Goal: Obtain resource: Download file/media

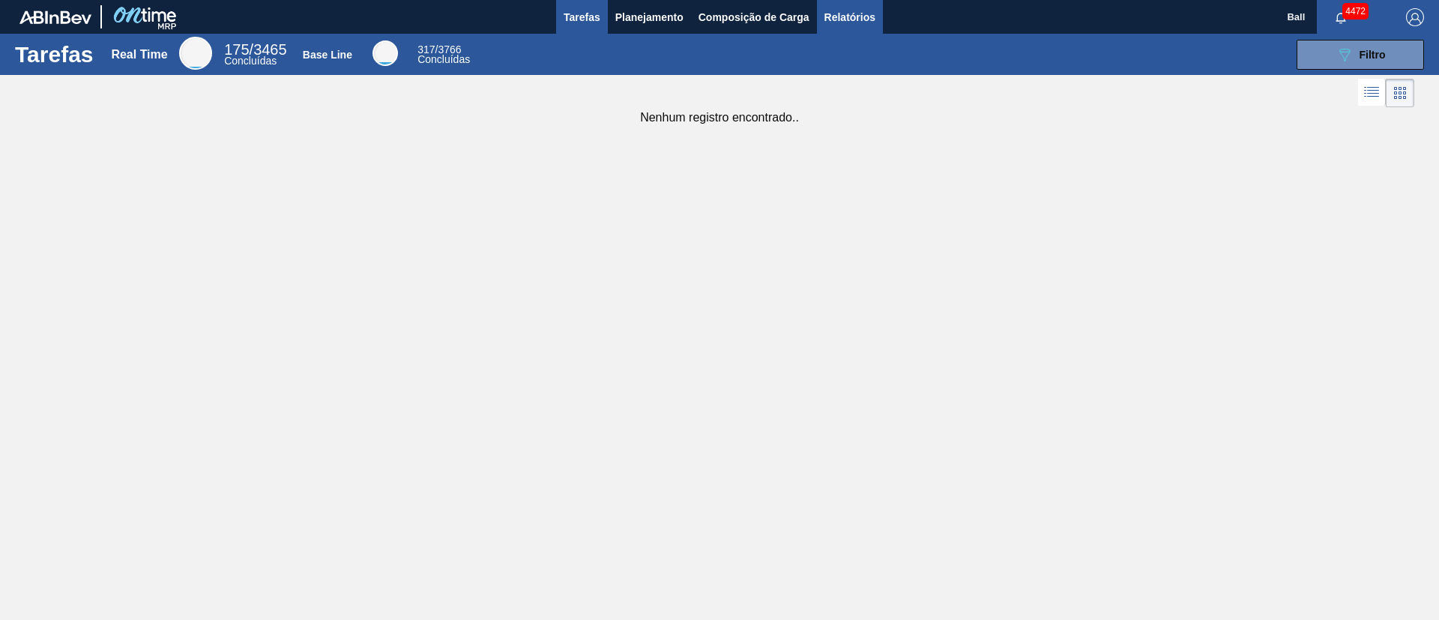
click at [862, 13] on span "Relatórios" at bounding box center [849, 17] width 51 height 18
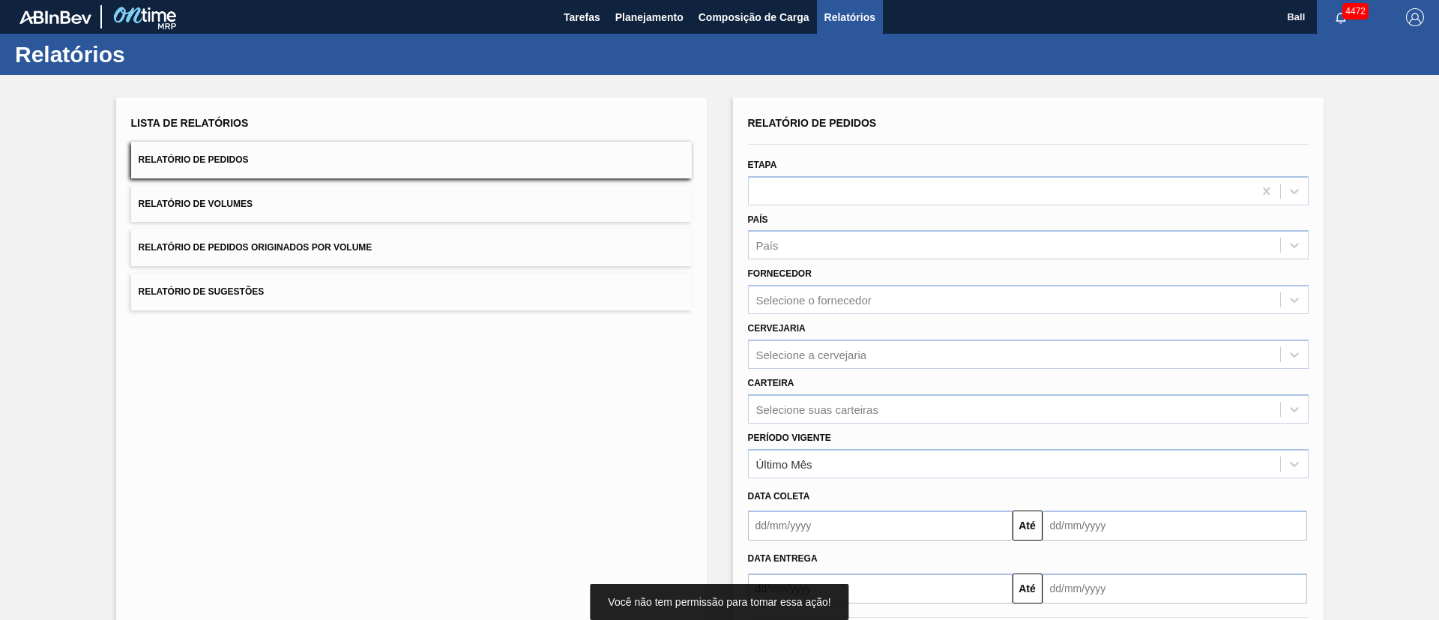
click at [904, 393] on div "Carteira Selecione suas carteiras" at bounding box center [1028, 398] width 561 height 51
click at [902, 407] on div "Selecione suas carteiras" at bounding box center [1028, 408] width 561 height 29
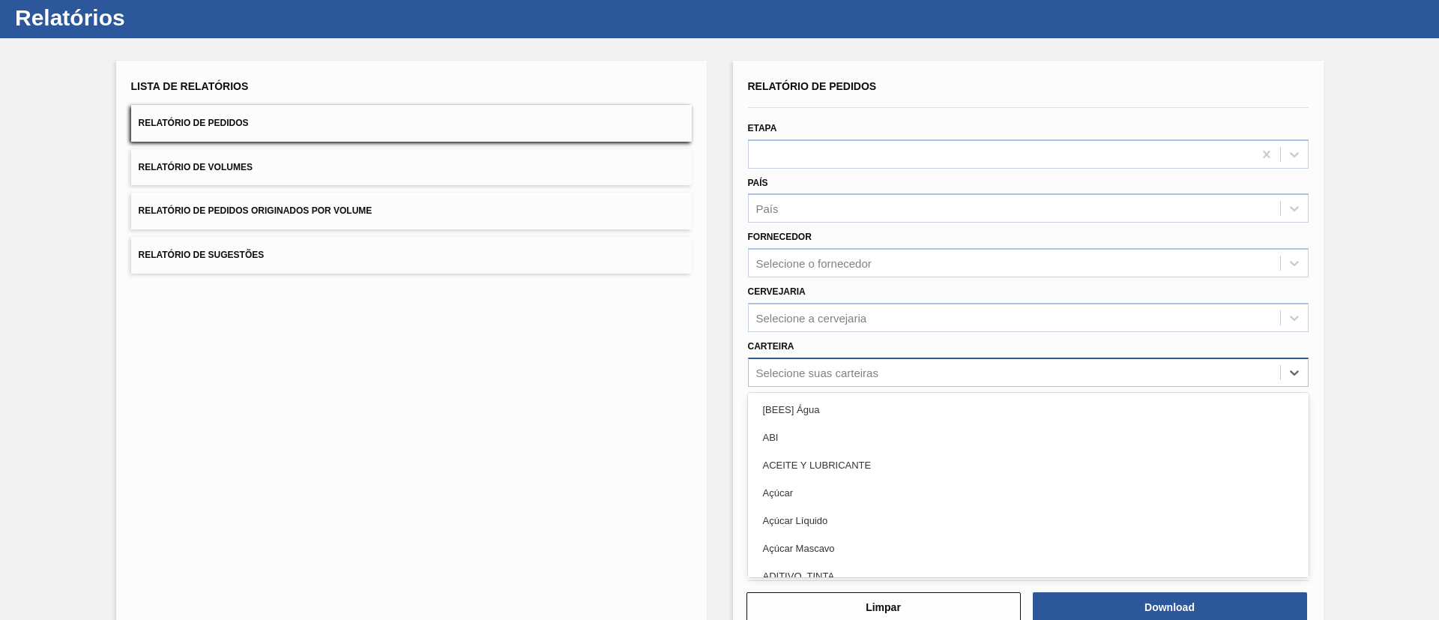
scroll to position [40, 0]
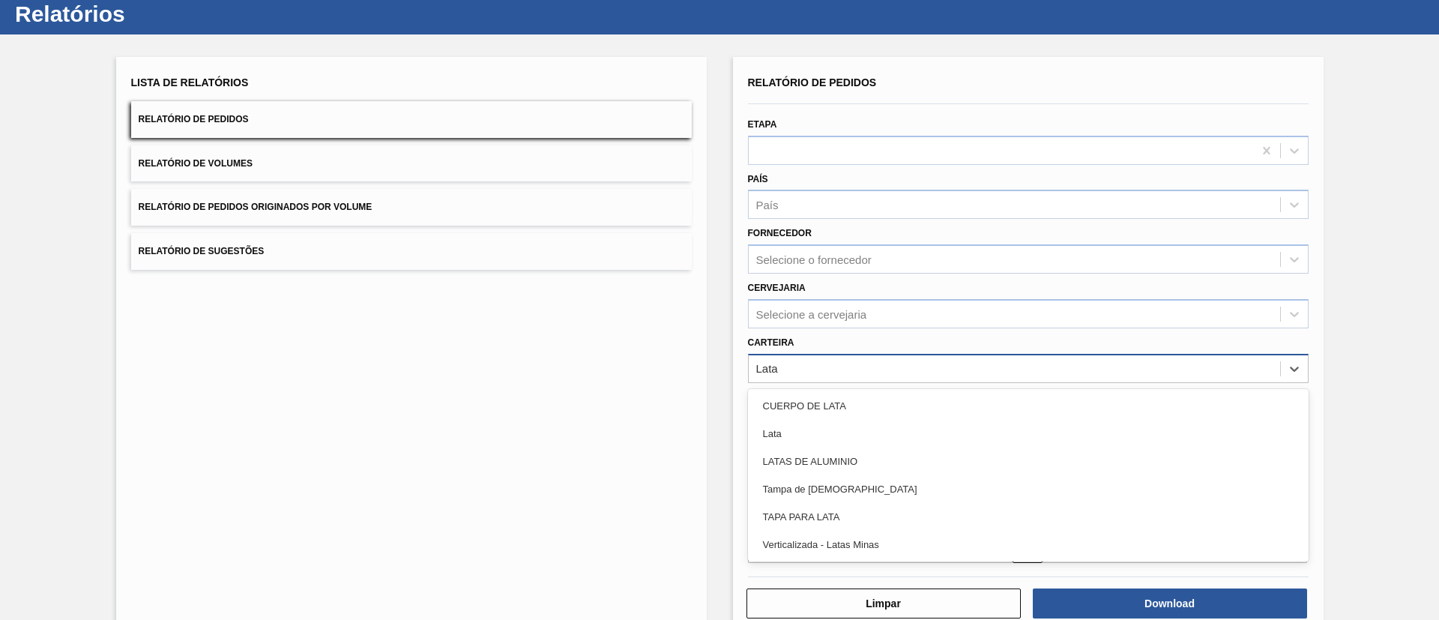
type input "Latas"
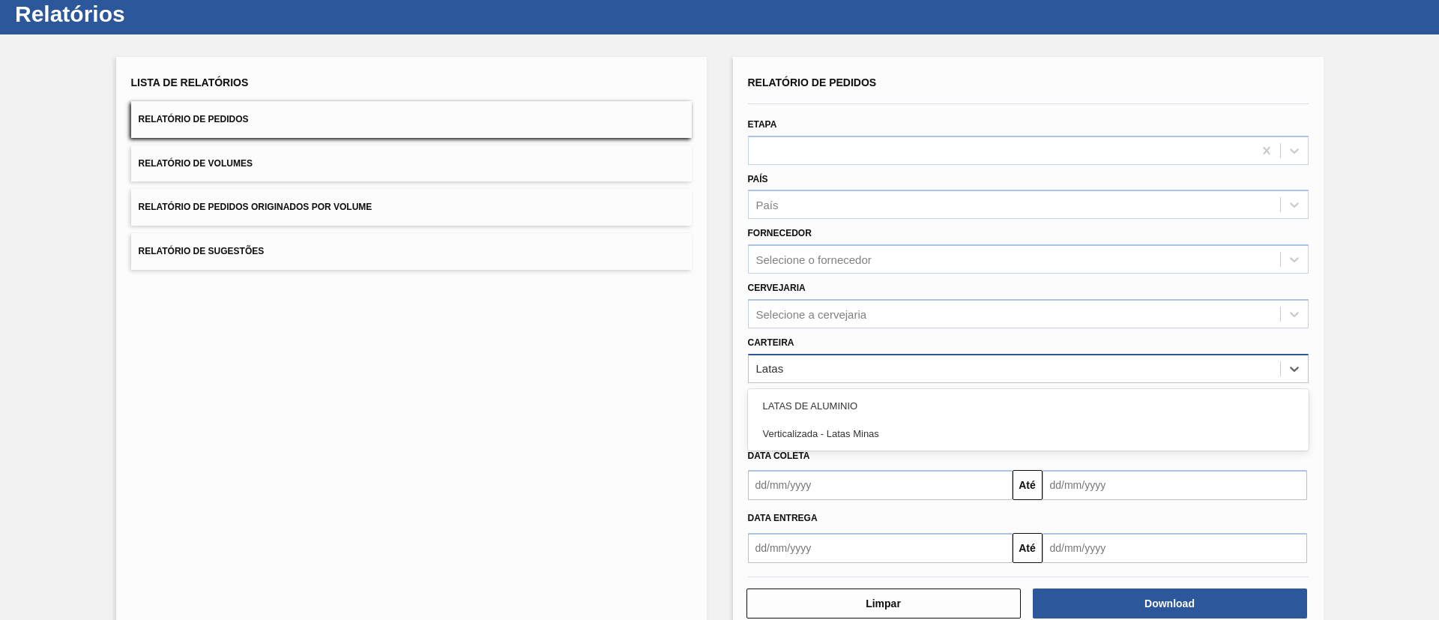
click at [902, 407] on div "LATAS DE ALUMINIO" at bounding box center [1028, 406] width 561 height 28
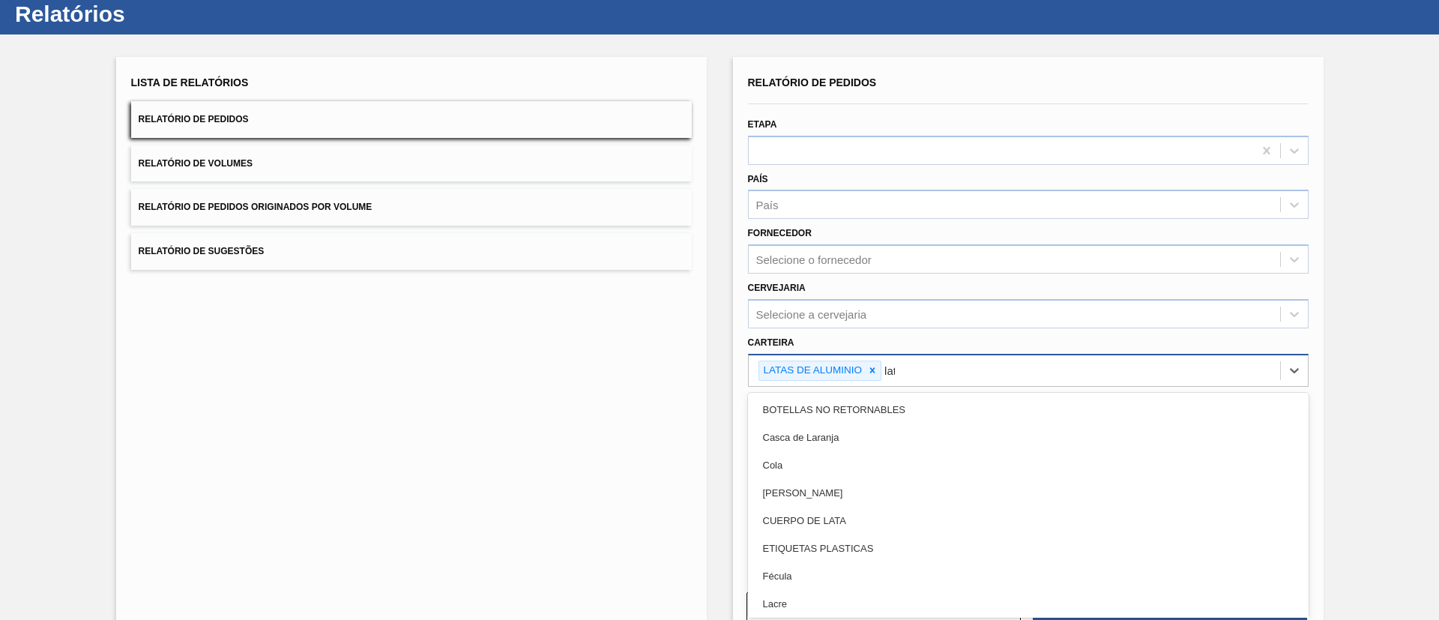
type input "lata"
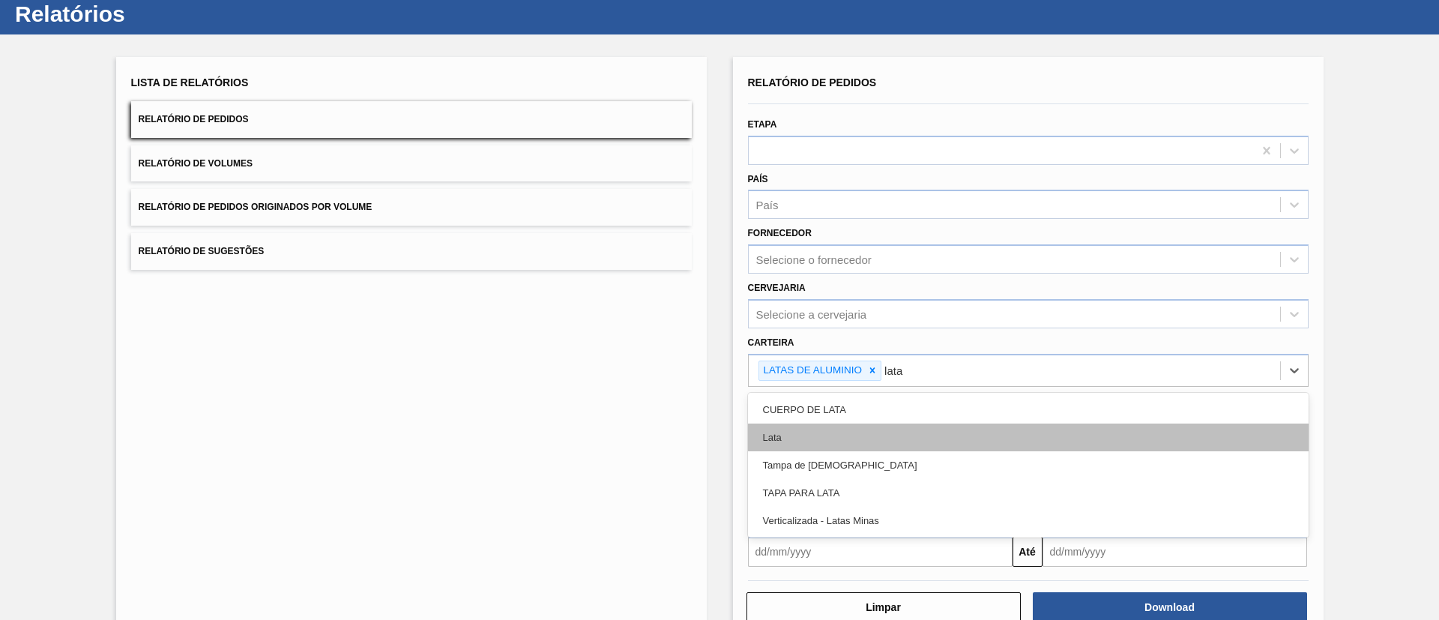
click at [878, 412] on div "Lata" at bounding box center [1028, 437] width 561 height 28
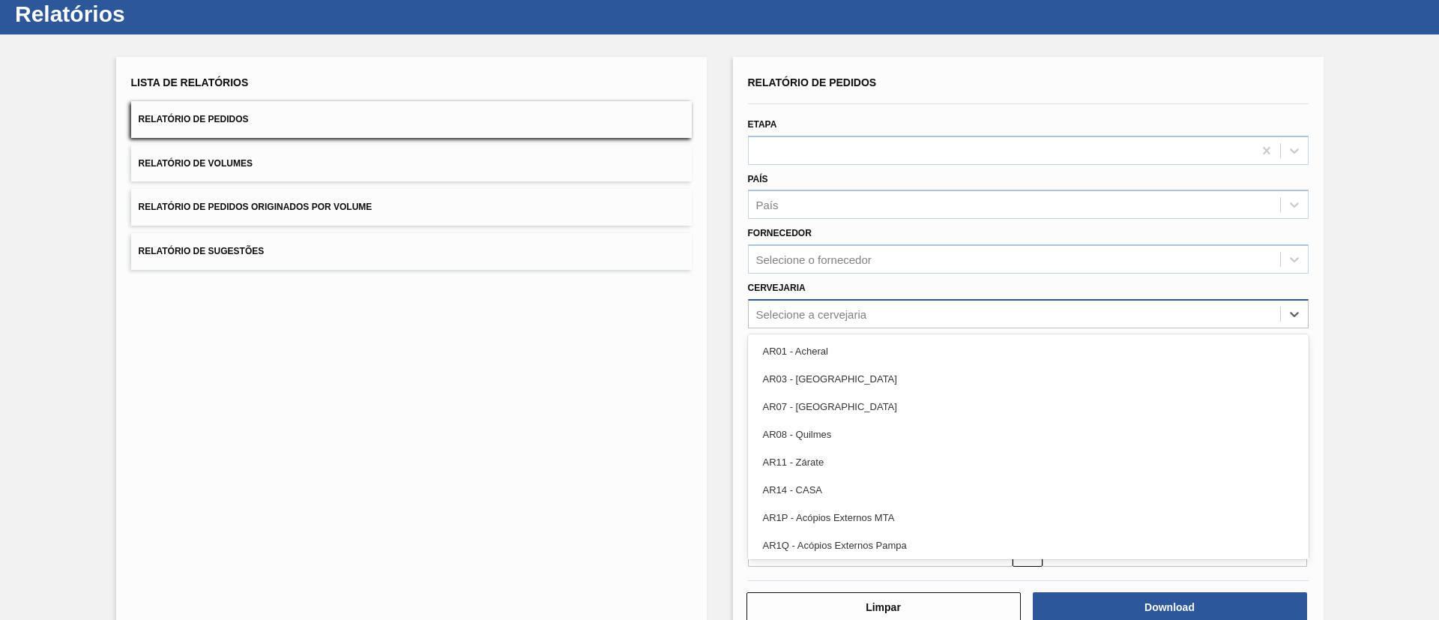
click at [870, 303] on div "Selecione a cervejaria" at bounding box center [1014, 314] width 531 height 22
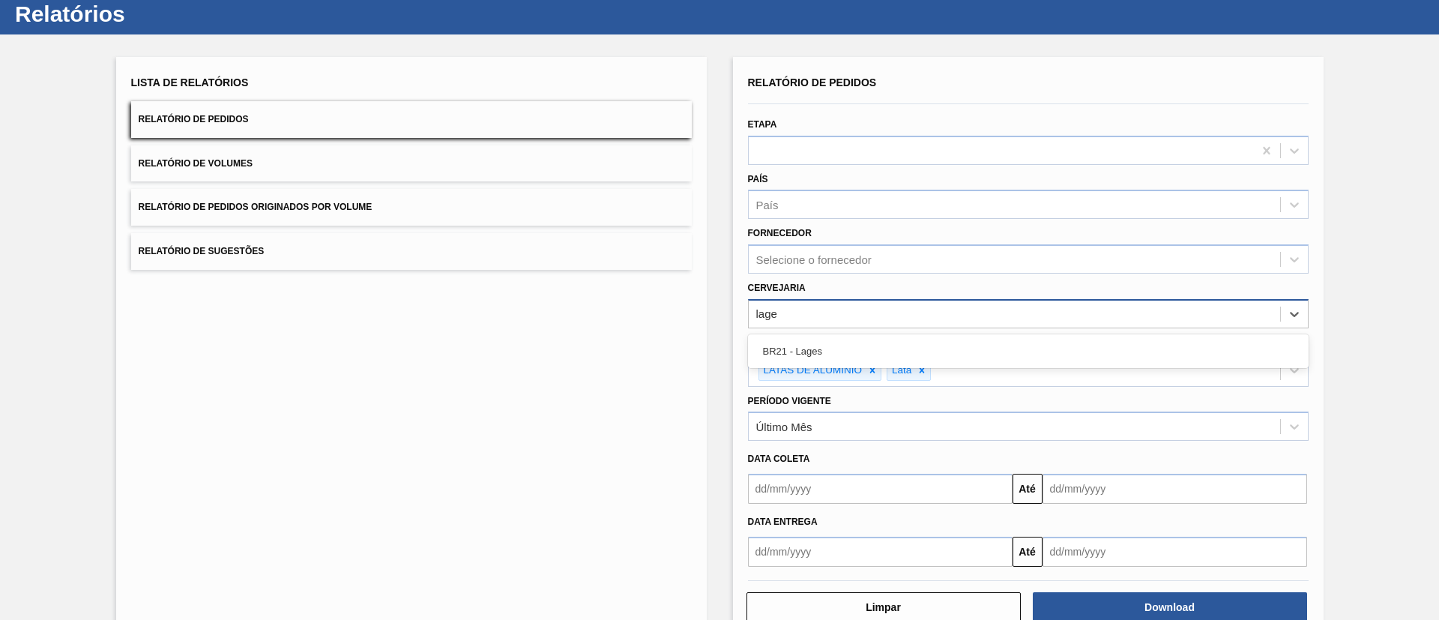
type input "lages"
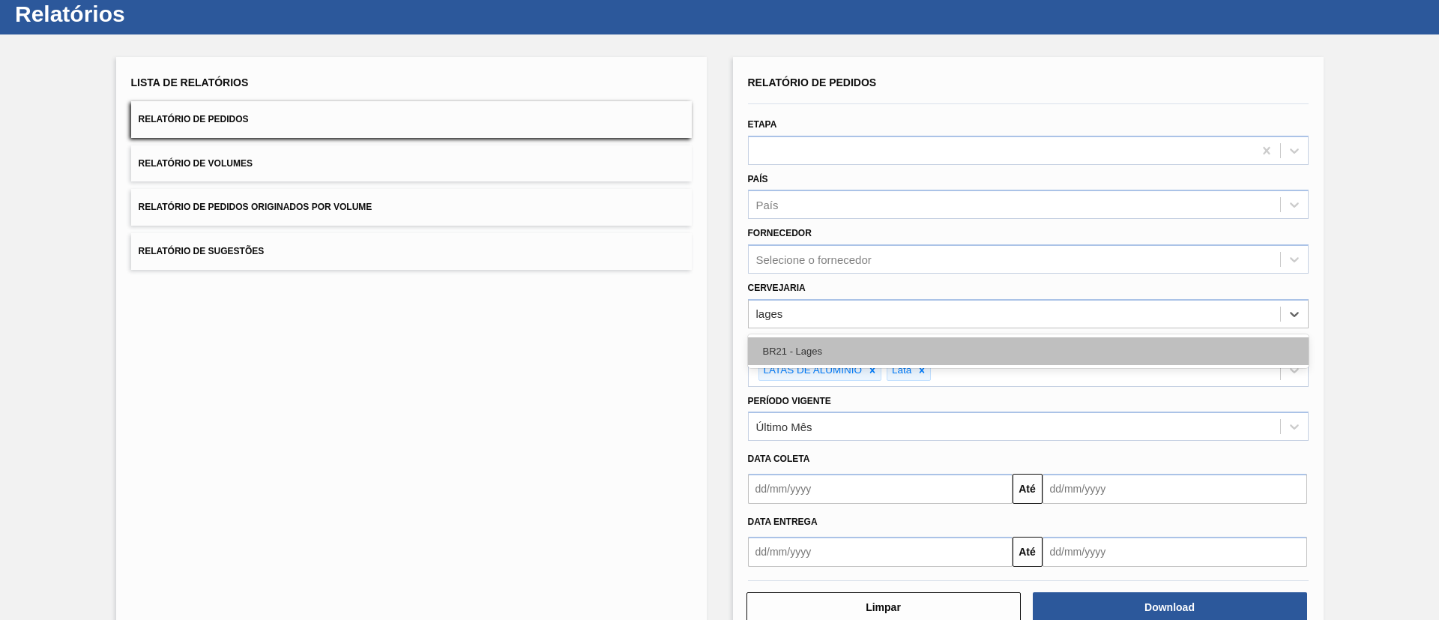
click at [875, 344] on div "BR21 - Lages" at bounding box center [1028, 351] width 561 height 28
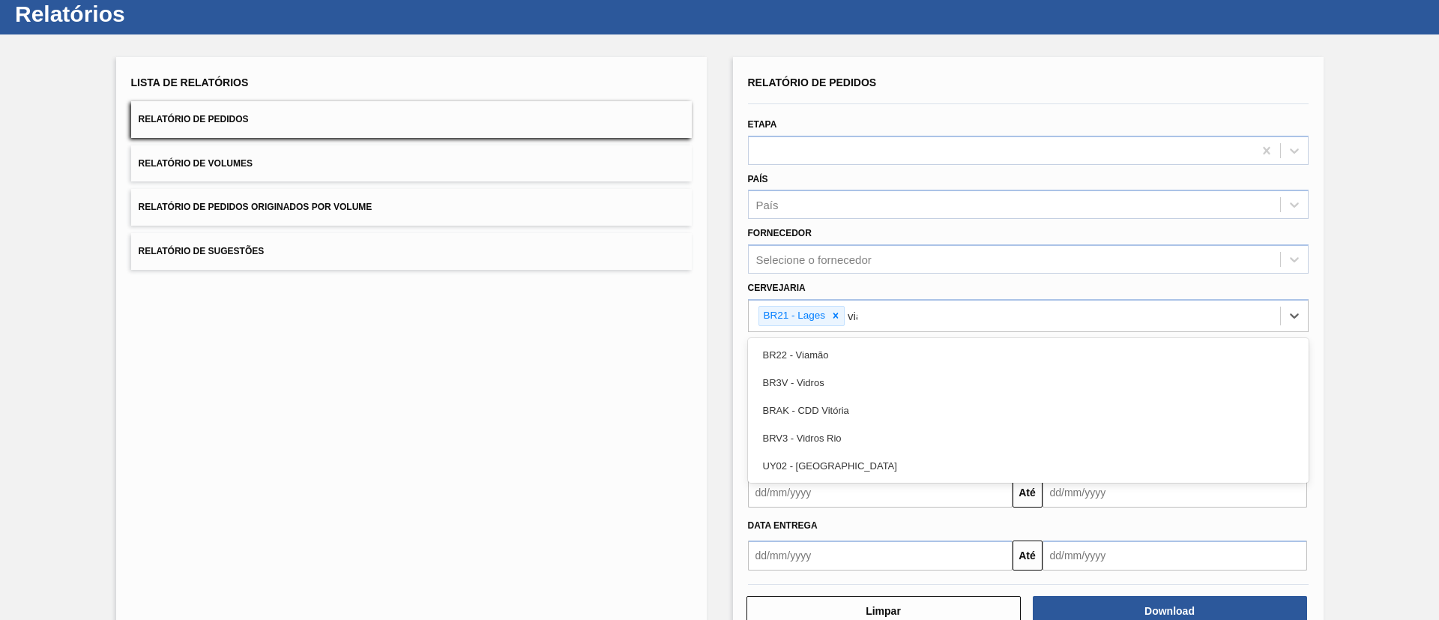
type input "viam"
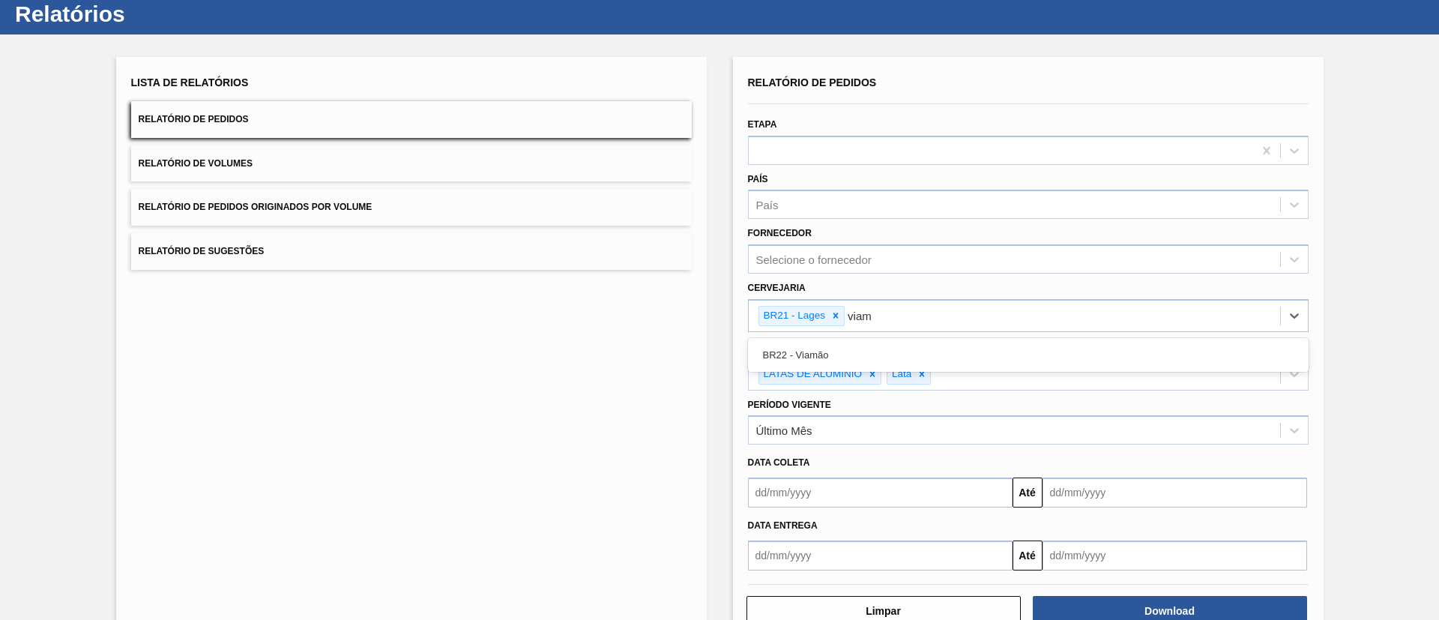
click at [875, 344] on div "BR22 - Viamão" at bounding box center [1028, 355] width 561 height 28
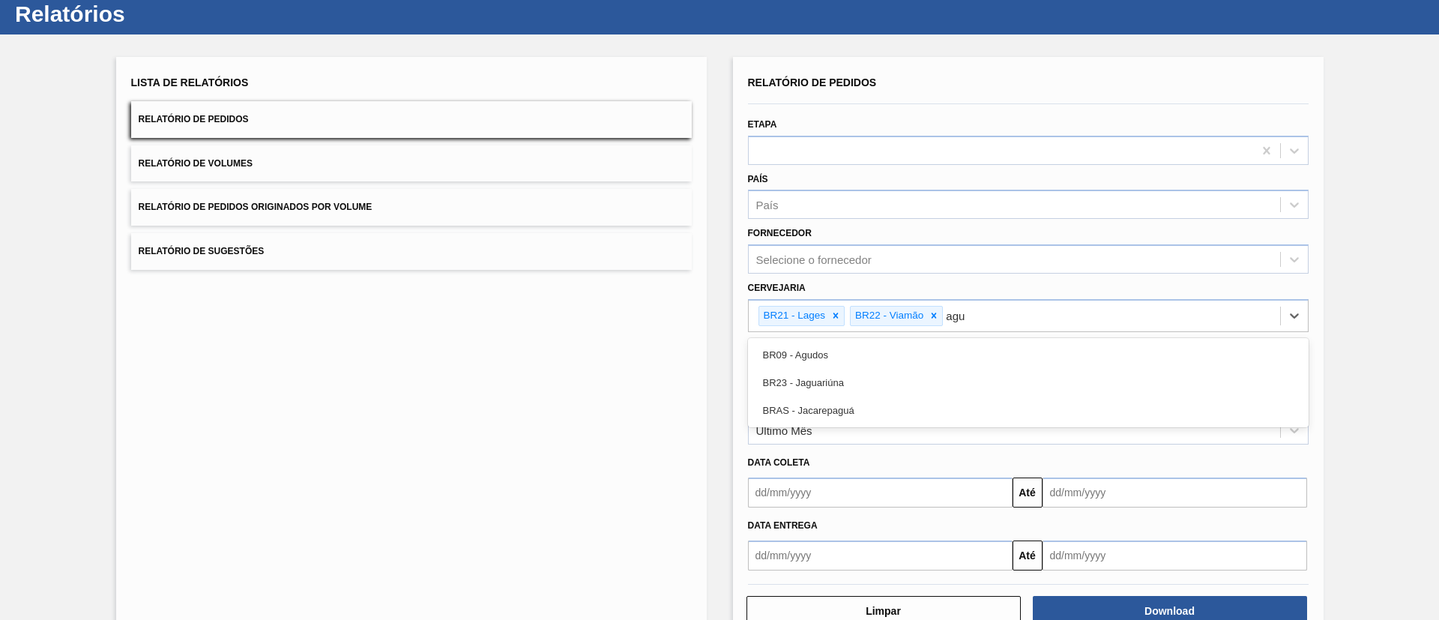
type input "agud"
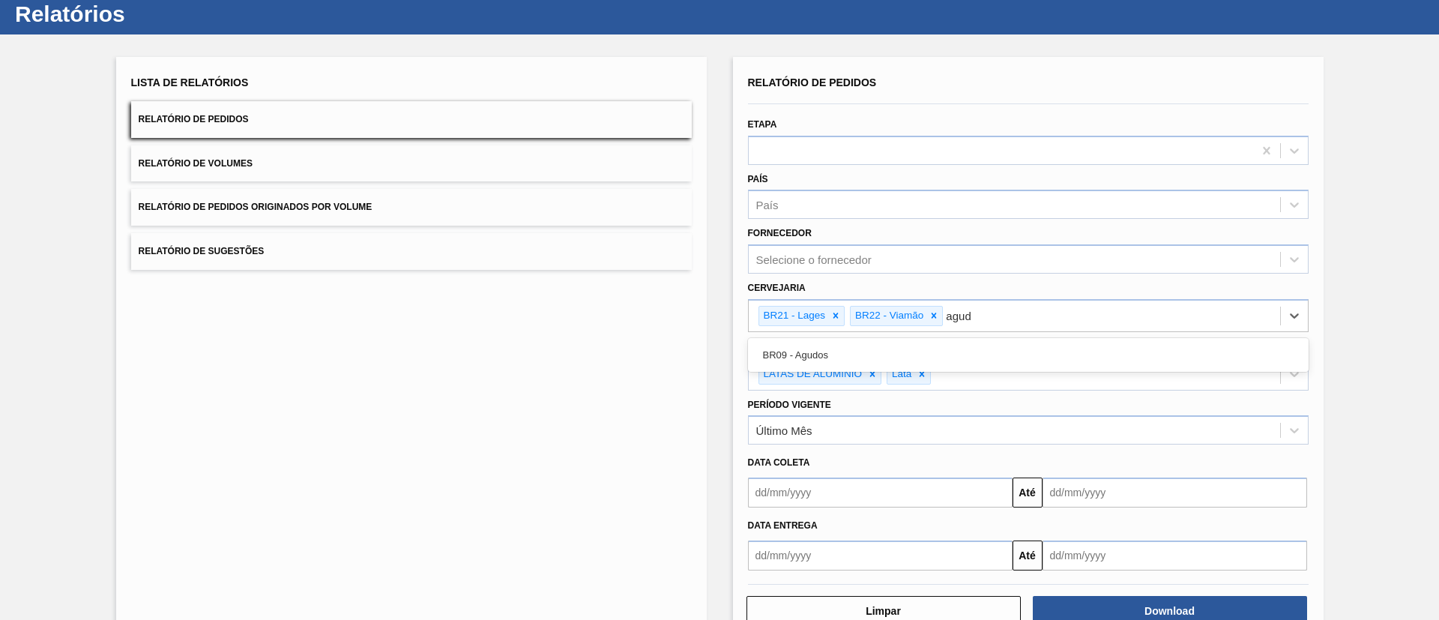
click at [875, 344] on div "BR09 - Agudos" at bounding box center [1028, 355] width 561 height 28
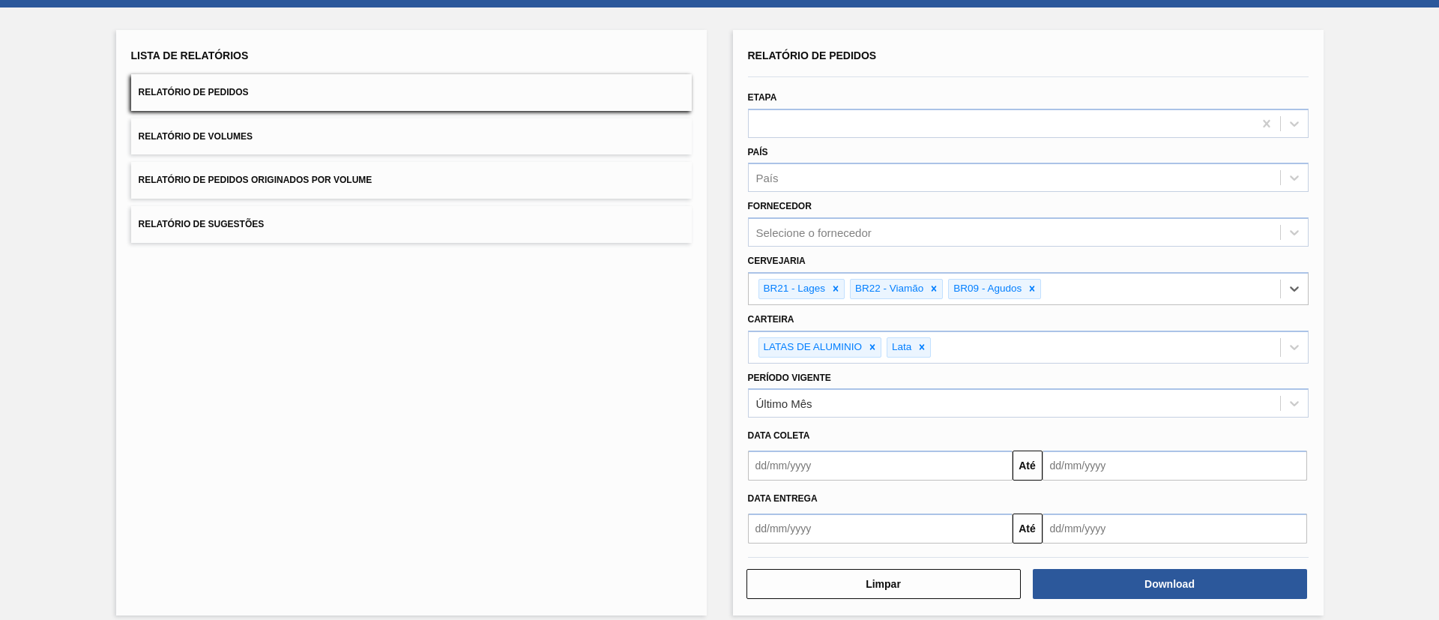
scroll to position [82, 0]
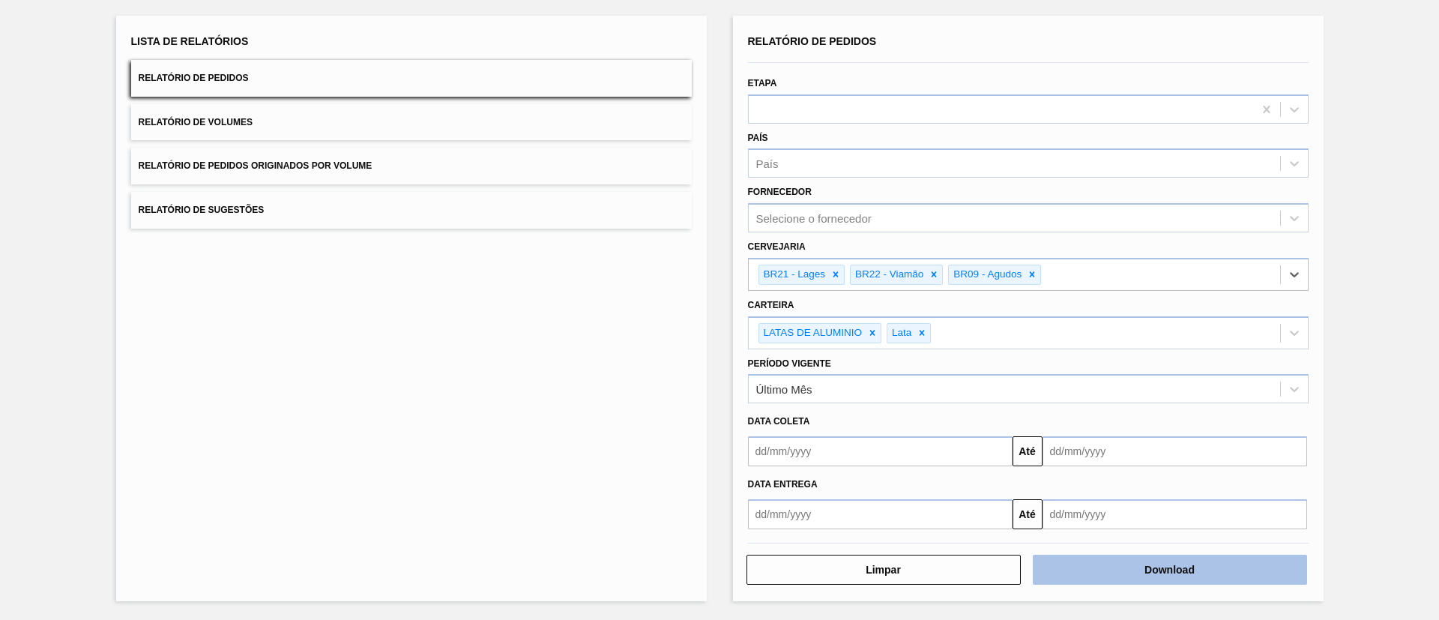
click at [959, 412] on button "Download" at bounding box center [1170, 570] width 274 height 30
